Goal: Information Seeking & Learning: Learn about a topic

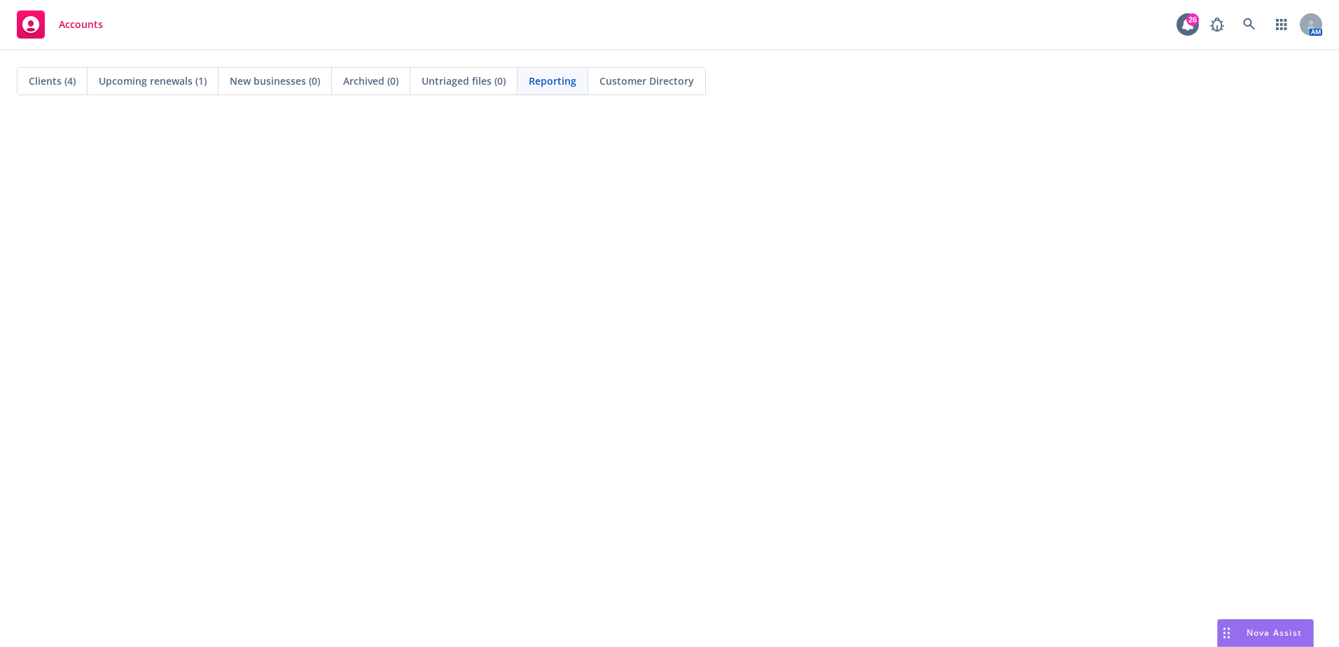
click at [244, 0] on div "Accounts 26 AM" at bounding box center [669, 25] width 1339 height 50
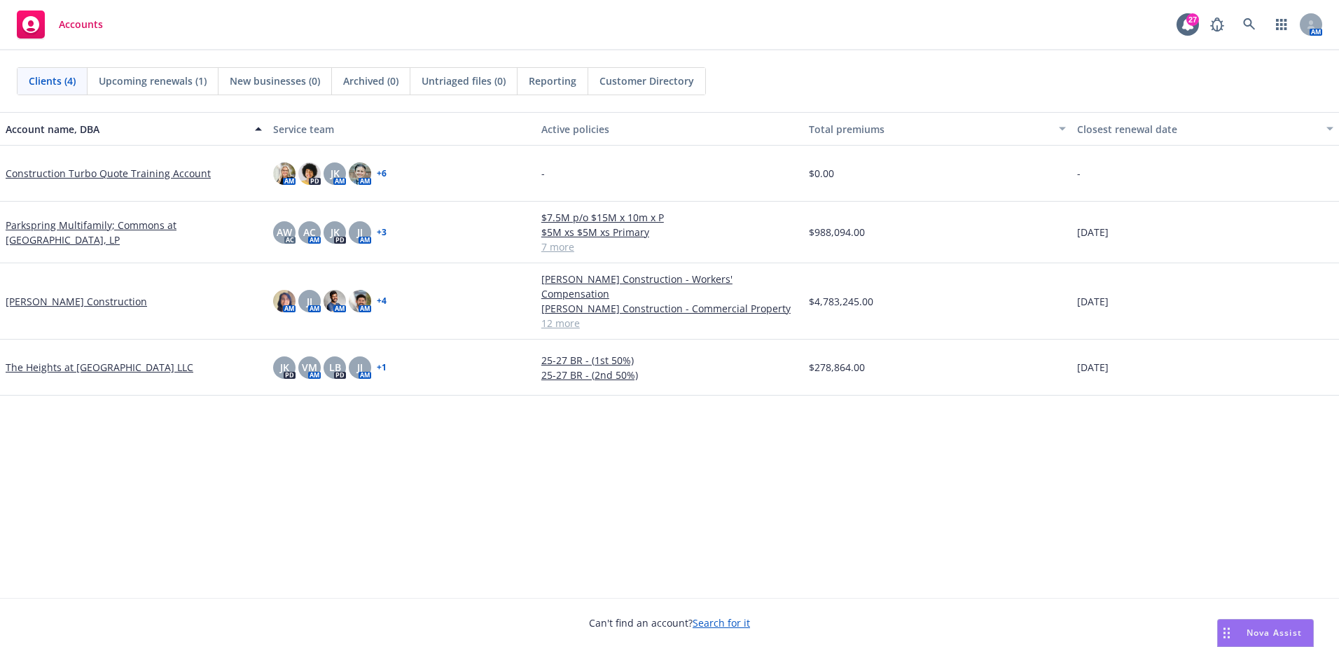
click at [554, 78] on span "Reporting" at bounding box center [553, 81] width 48 height 15
click at [1245, 29] on icon at bounding box center [1249, 24] width 13 height 13
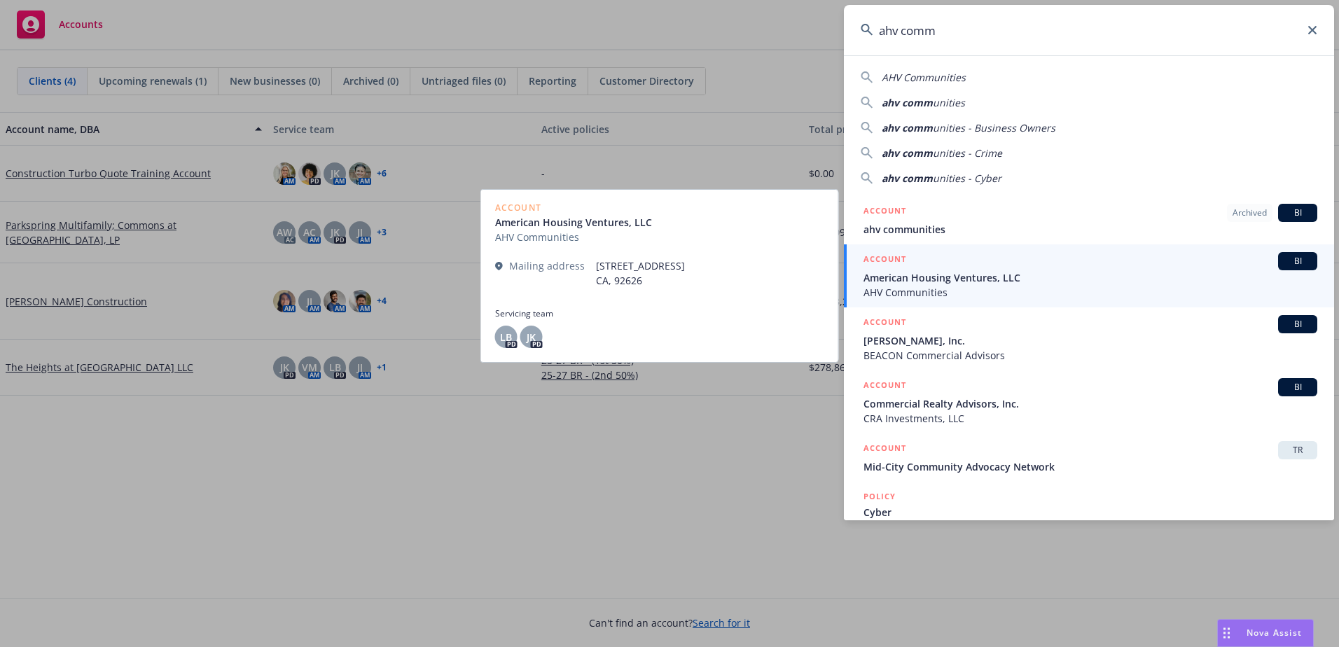
type input "ahv comm"
click at [1020, 291] on span "AHV Communities" at bounding box center [1091, 292] width 454 height 15
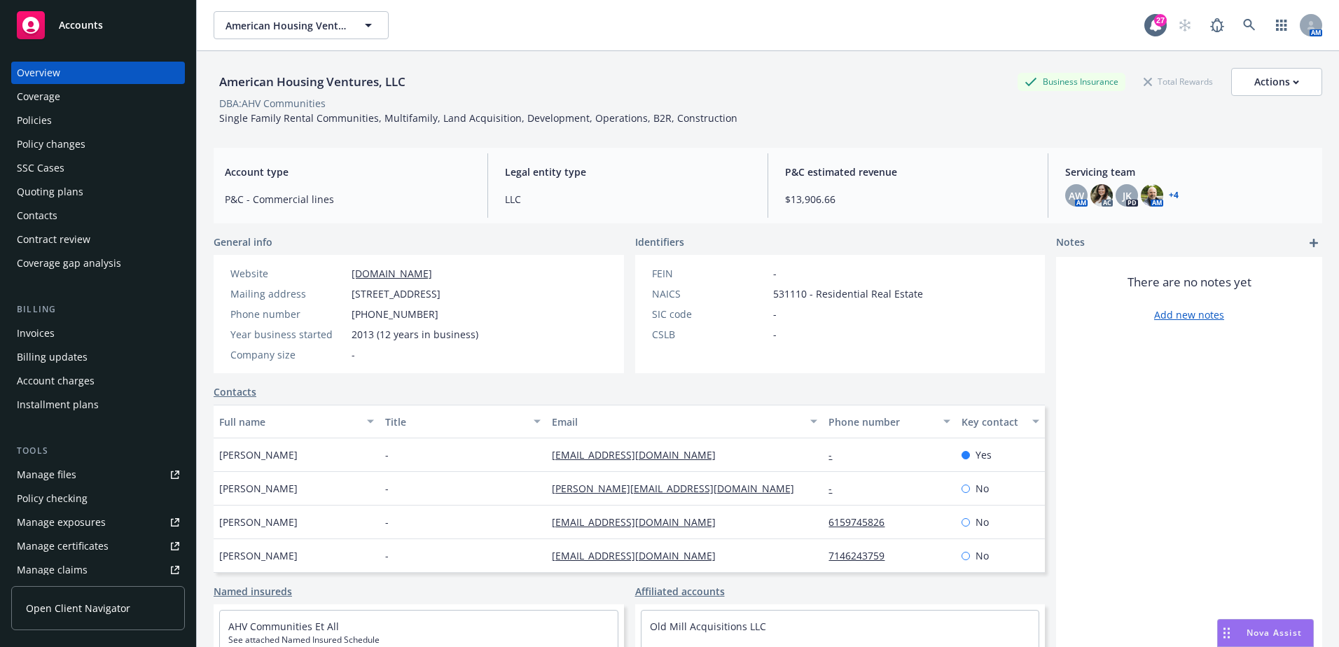
click at [78, 123] on div "Policies" at bounding box center [98, 120] width 162 height 22
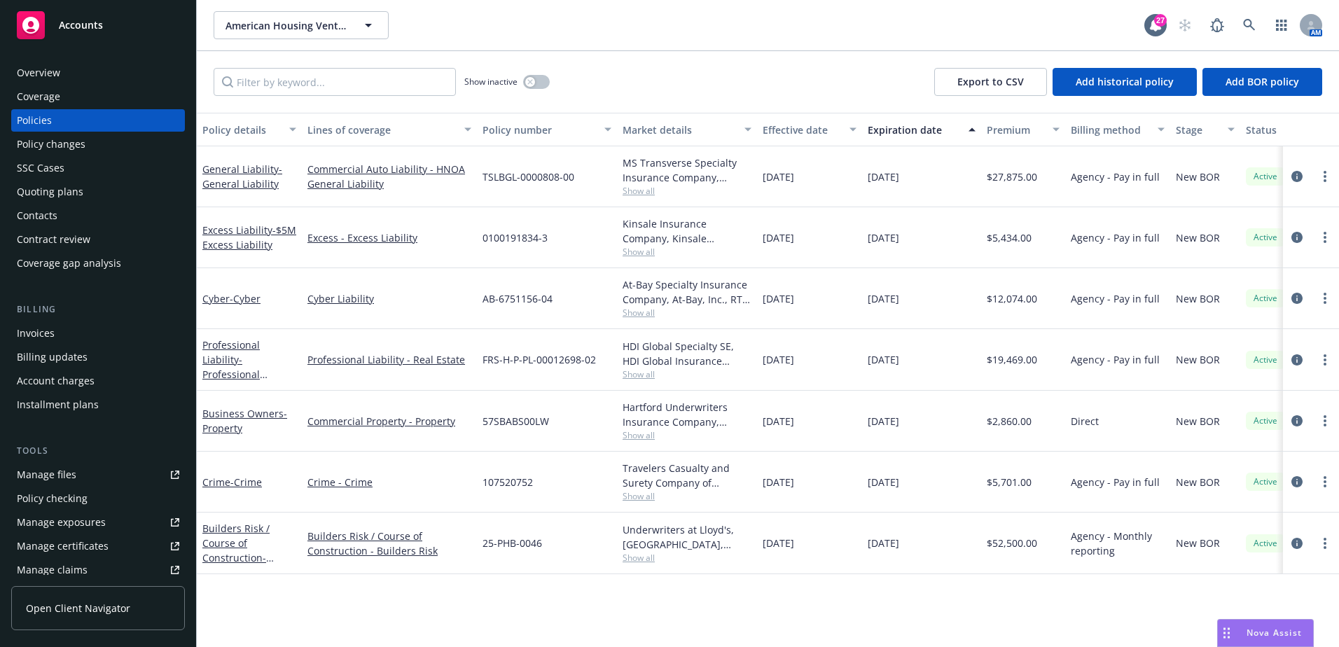
click at [127, 74] on div "Overview" at bounding box center [98, 73] width 162 height 22
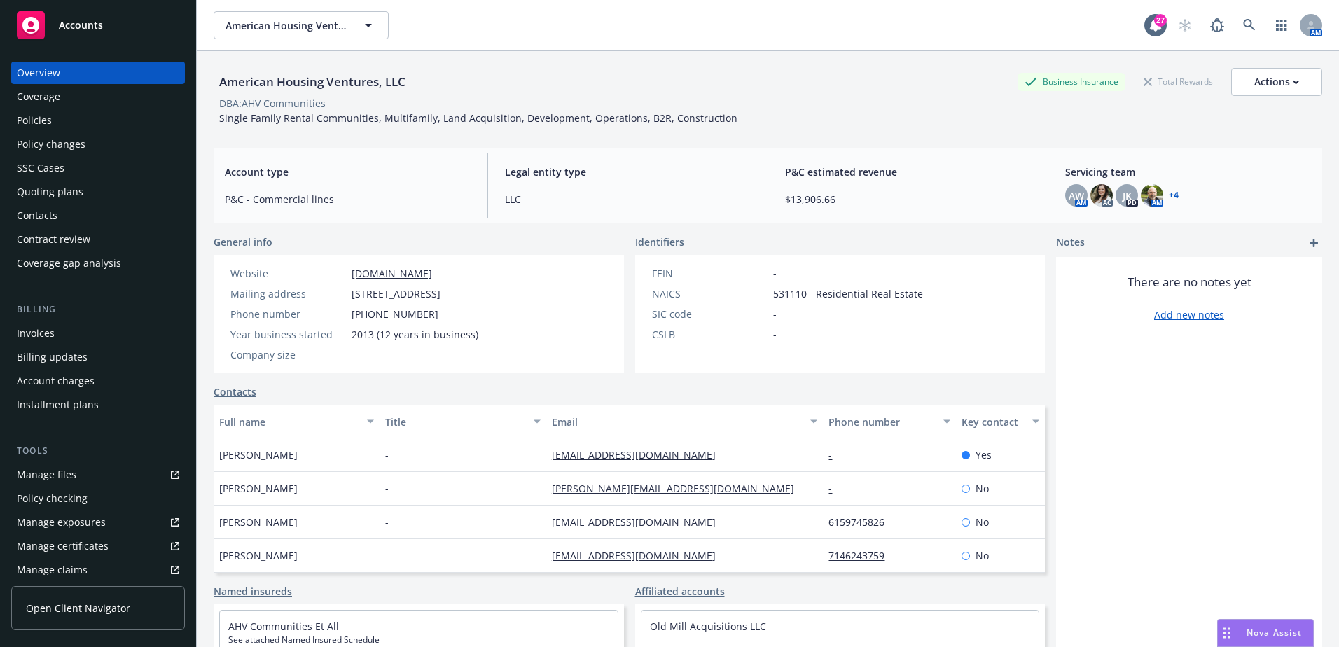
click at [65, 99] on div "Coverage" at bounding box center [98, 96] width 162 height 22
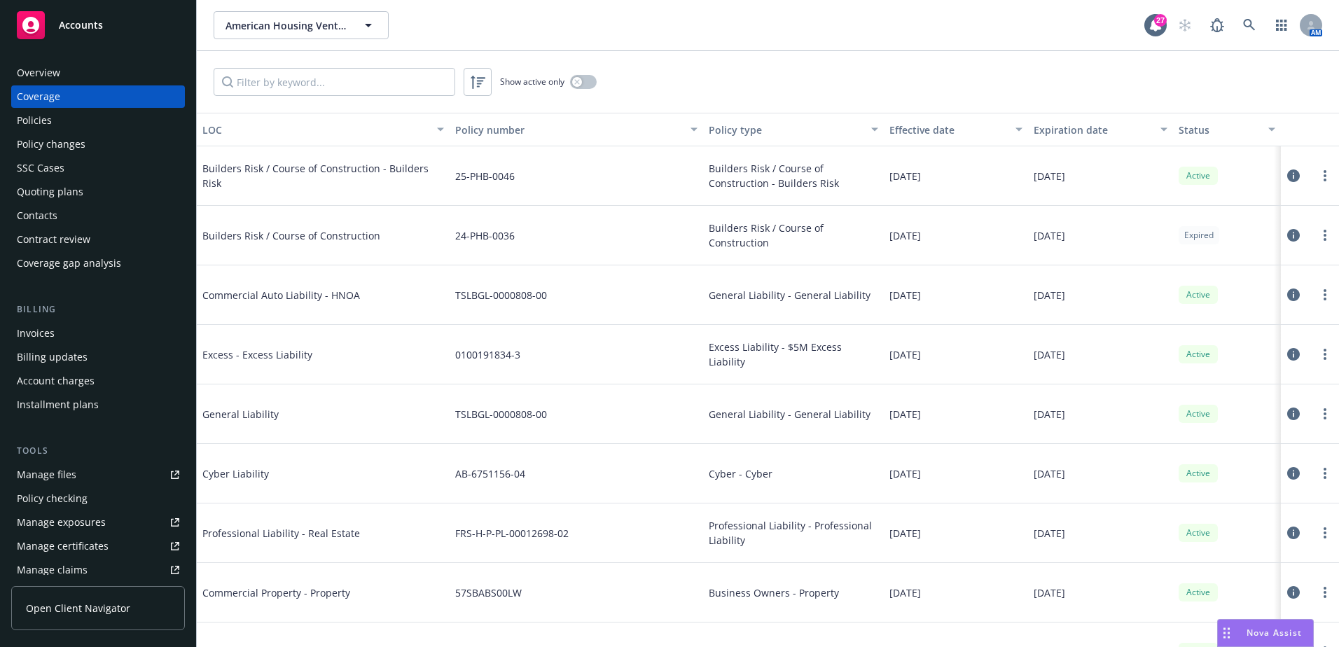
click at [57, 193] on div "Quoting plans" at bounding box center [50, 192] width 67 height 22
